Goal: Task Accomplishment & Management: Use online tool/utility

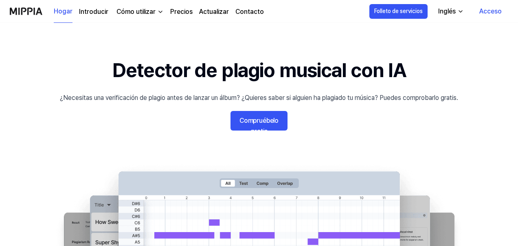
click at [264, 130] on link "Compruébelo gratis" at bounding box center [259, 121] width 57 height 20
click at [264, 134] on font "Compruébelo gratis" at bounding box center [259, 126] width 39 height 18
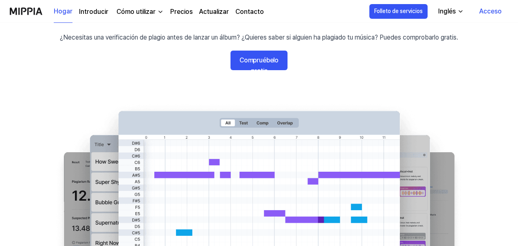
scroll to position [62, 0]
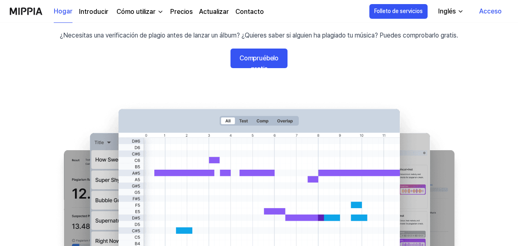
click at [260, 54] on font "Compruébelo gratis" at bounding box center [259, 63] width 39 height 18
